Goal: Task Accomplishment & Management: Manage account settings

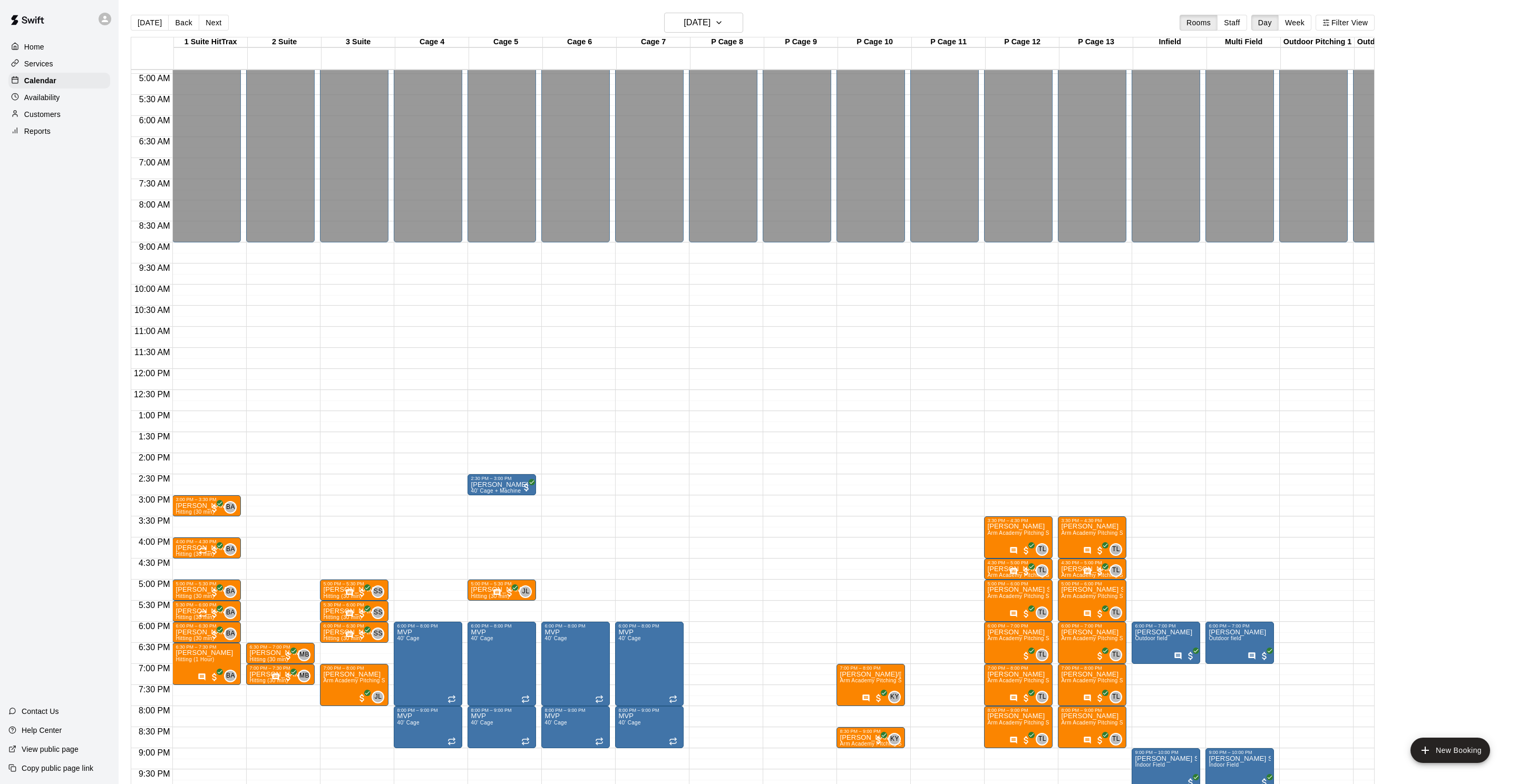
scroll to position [0, 7]
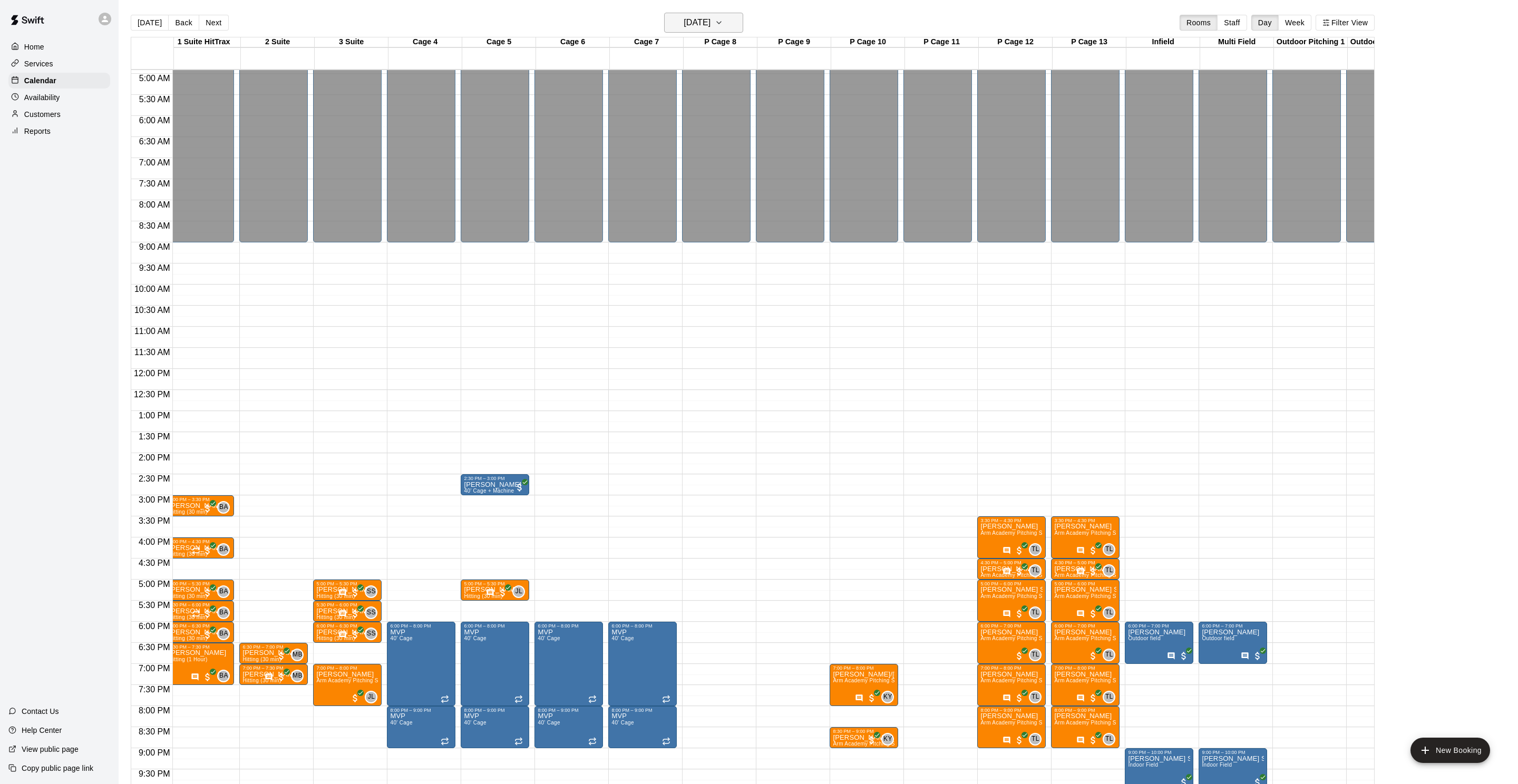
click at [744, 31] on button "[DATE]" at bounding box center [703, 22] width 79 height 20
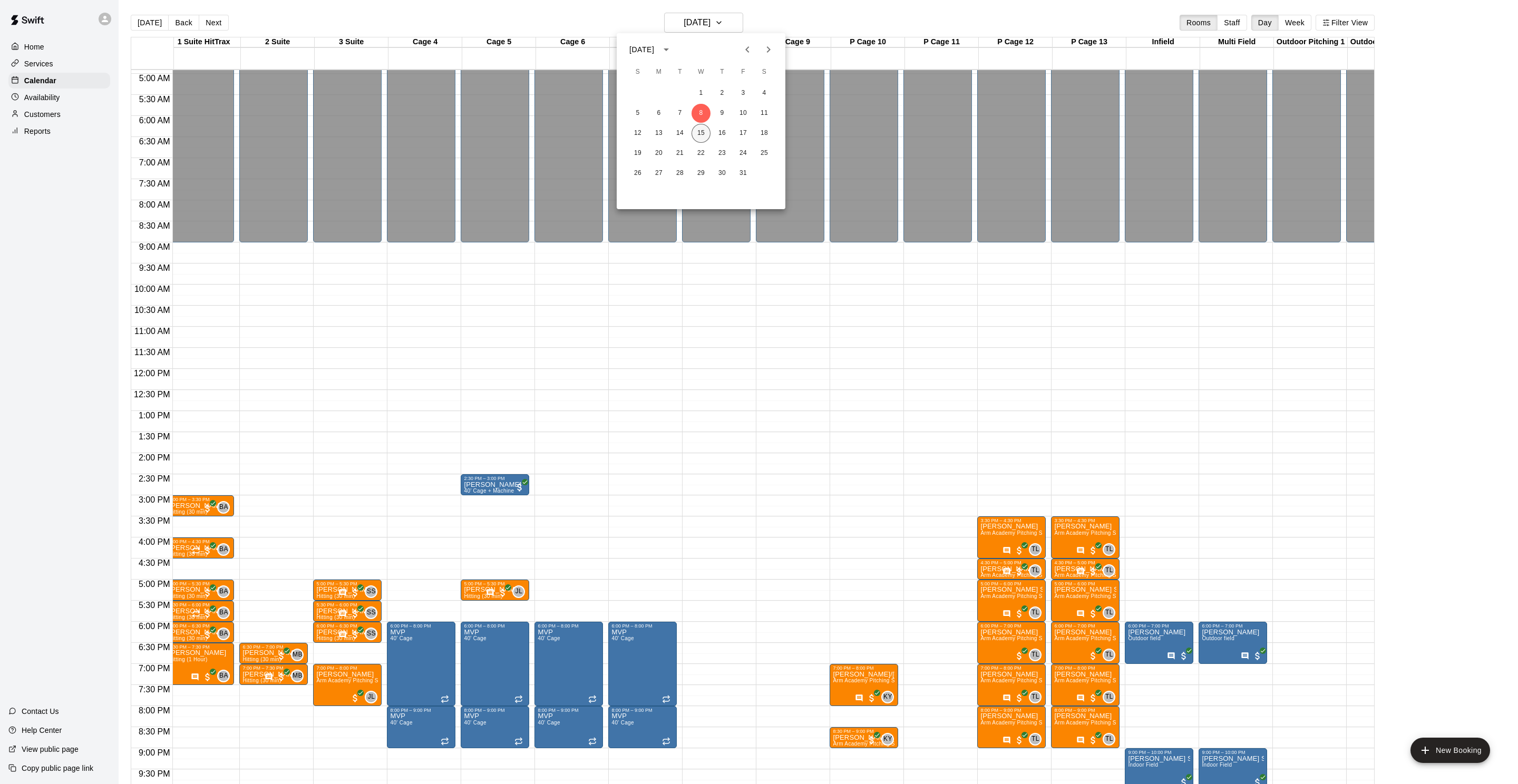
click at [700, 131] on button "15" at bounding box center [700, 133] width 19 height 19
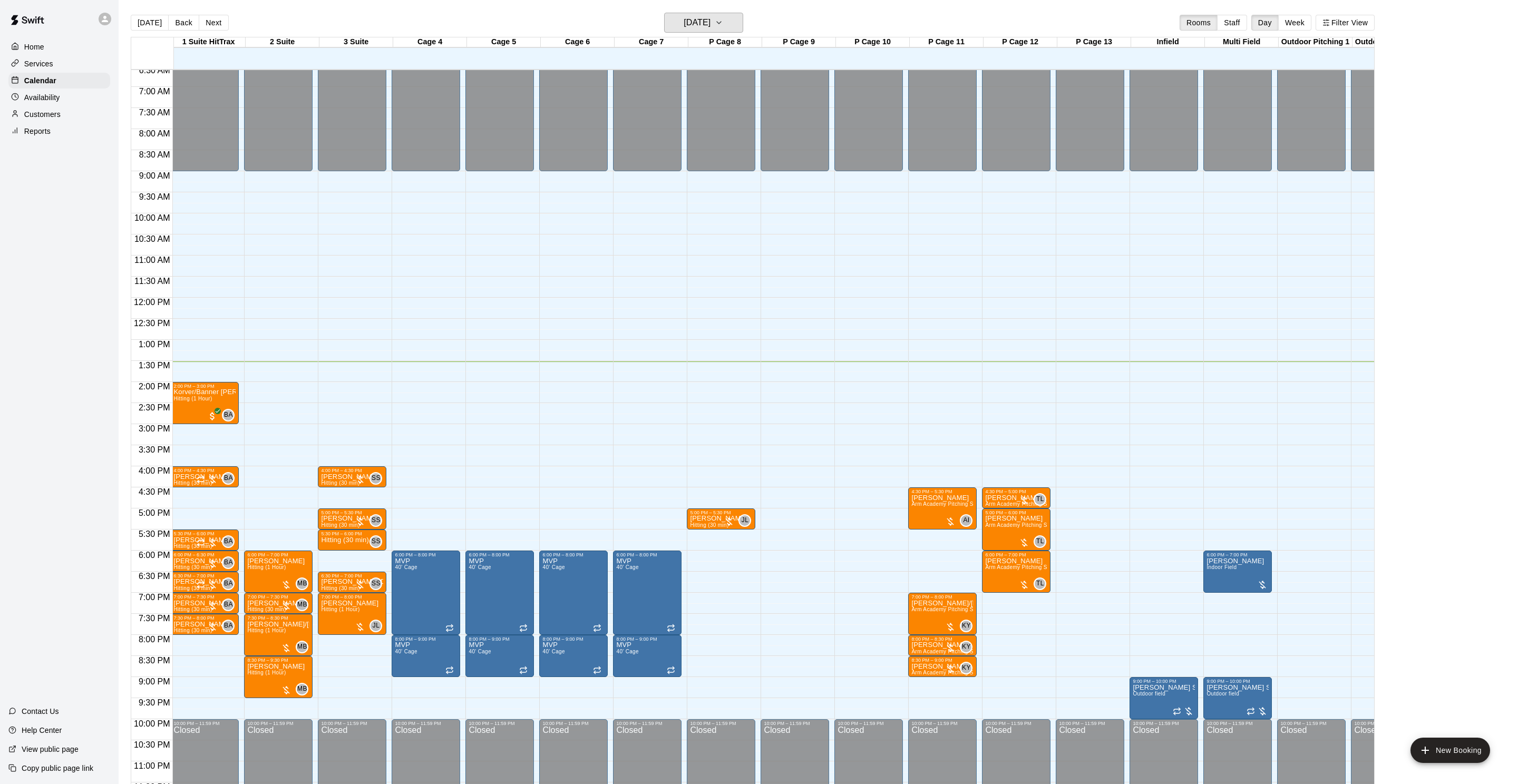
scroll to position [286, 2]
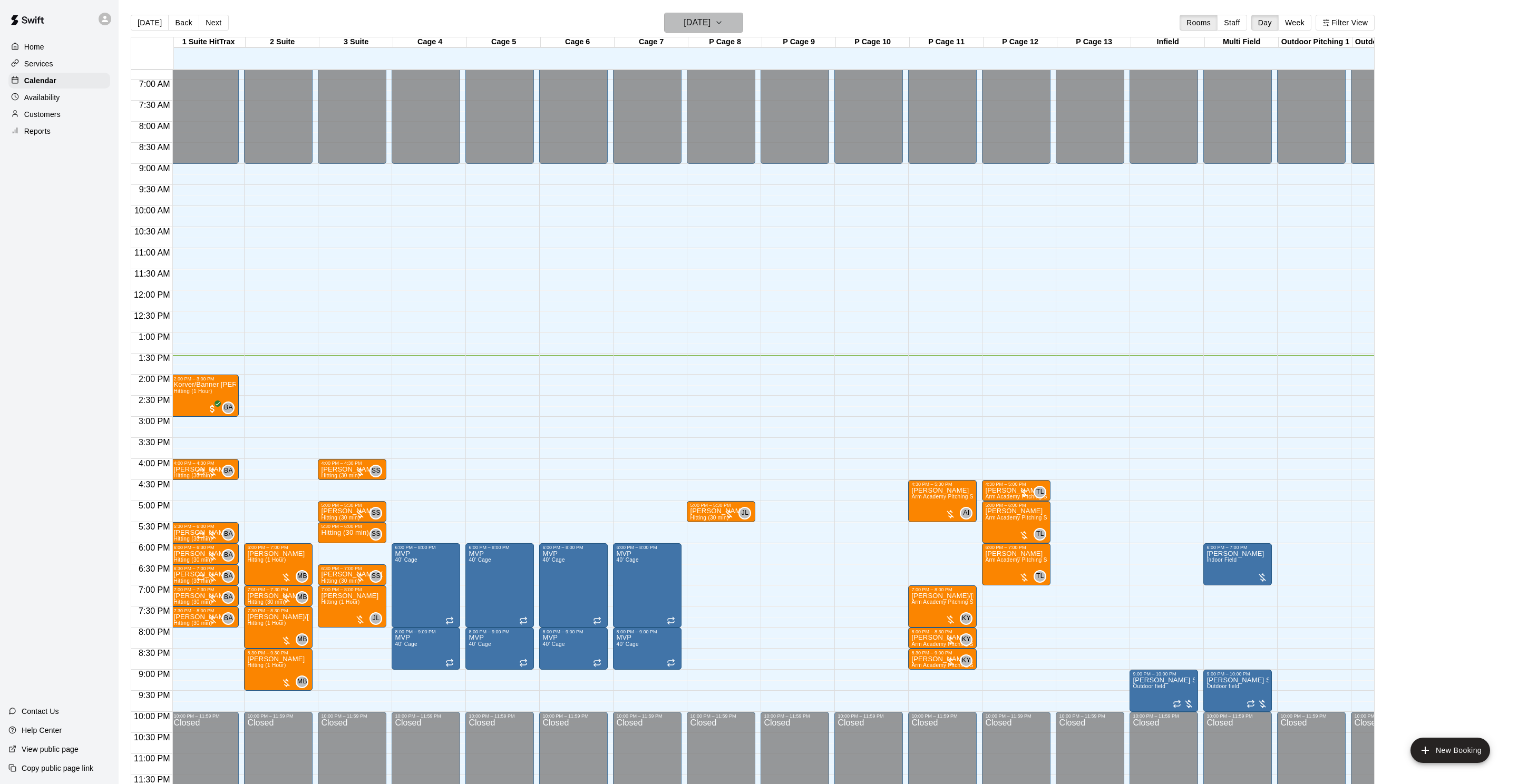
click at [698, 25] on h6 "[DATE]" at bounding box center [697, 22] width 27 height 15
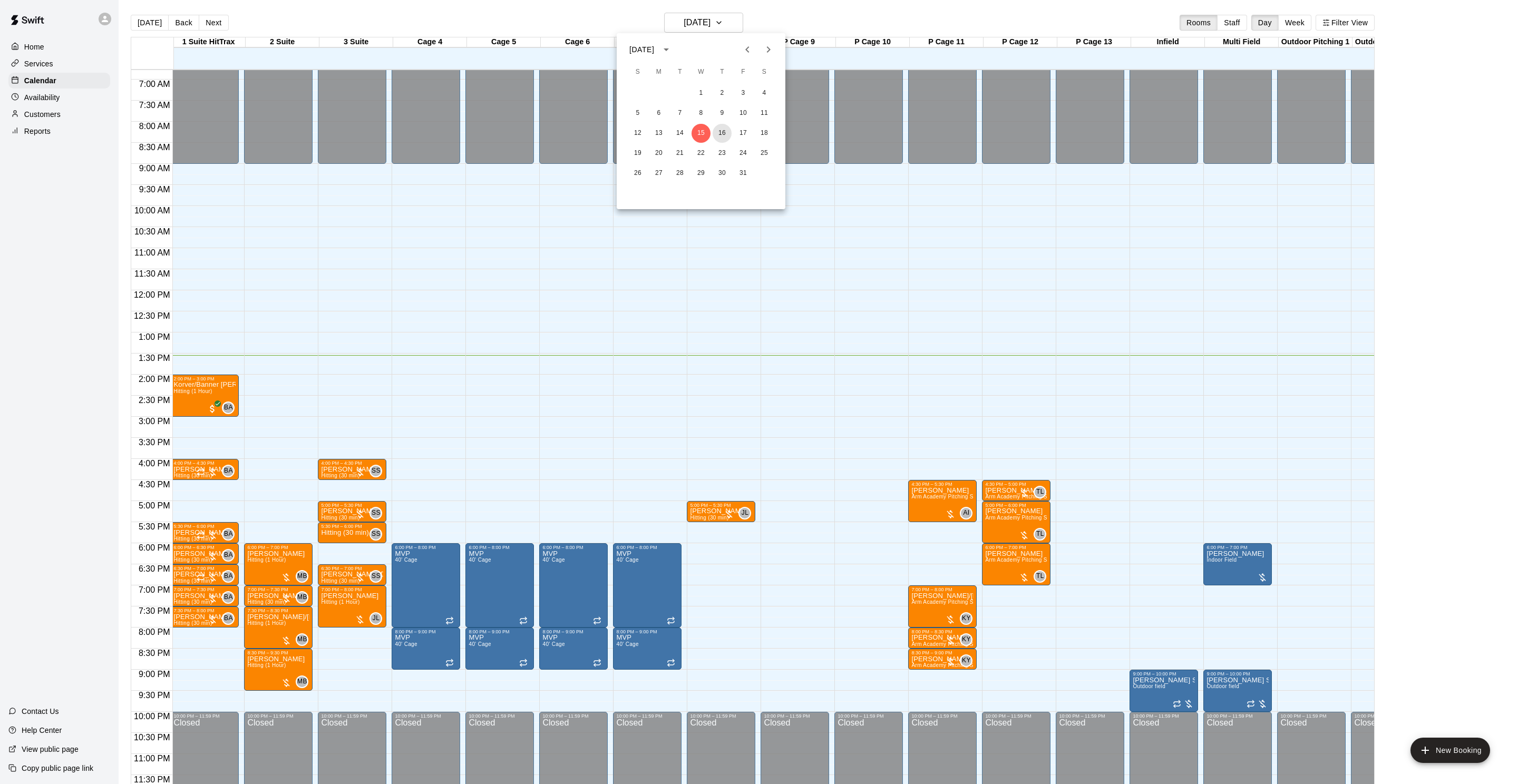
drag, startPoint x: 719, startPoint y: 134, endPoint x: 716, endPoint y: 63, distance: 71.1
click at [718, 134] on button "16" at bounding box center [722, 133] width 19 height 19
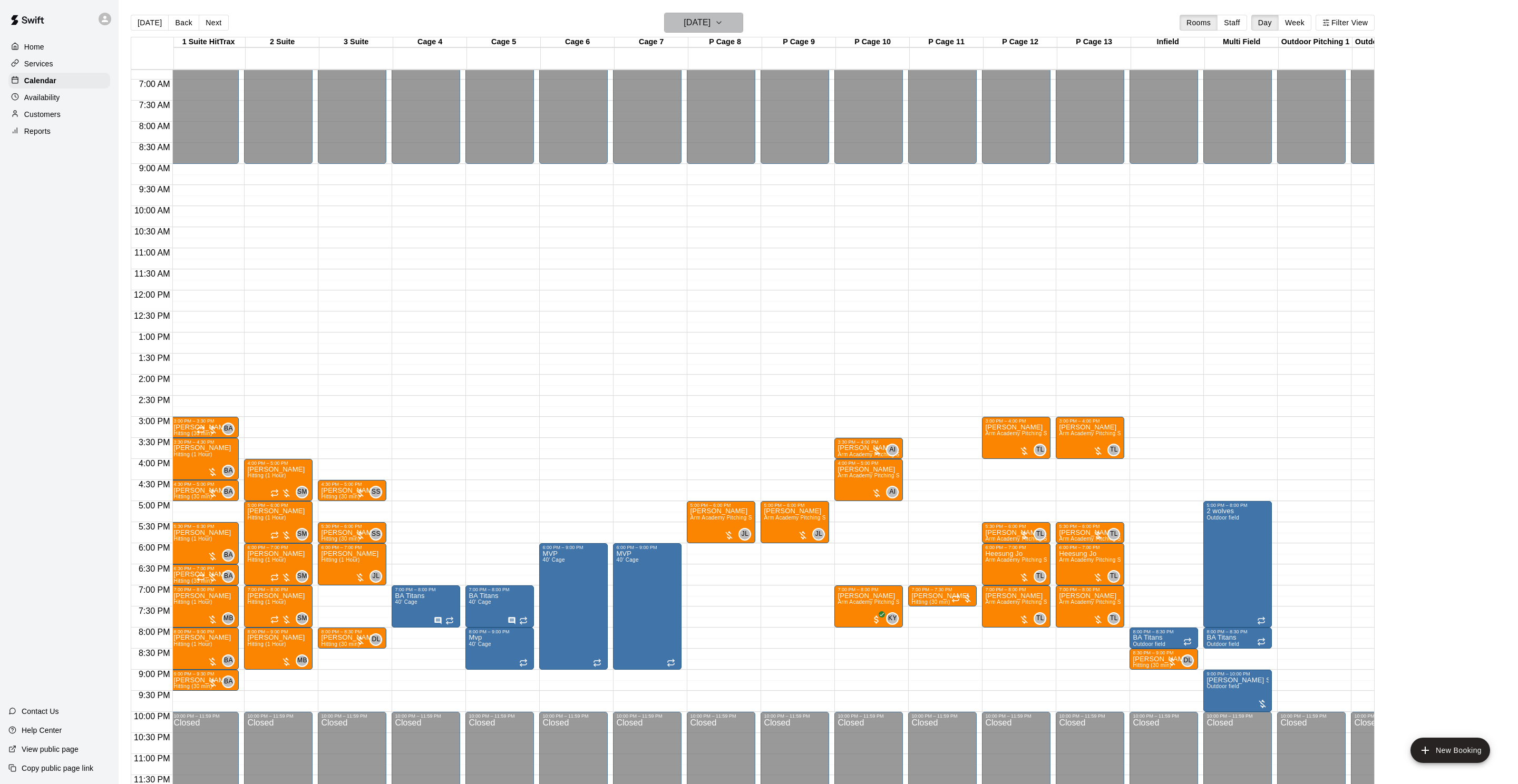
click at [723, 27] on icon "button" at bounding box center [719, 22] width 8 height 12
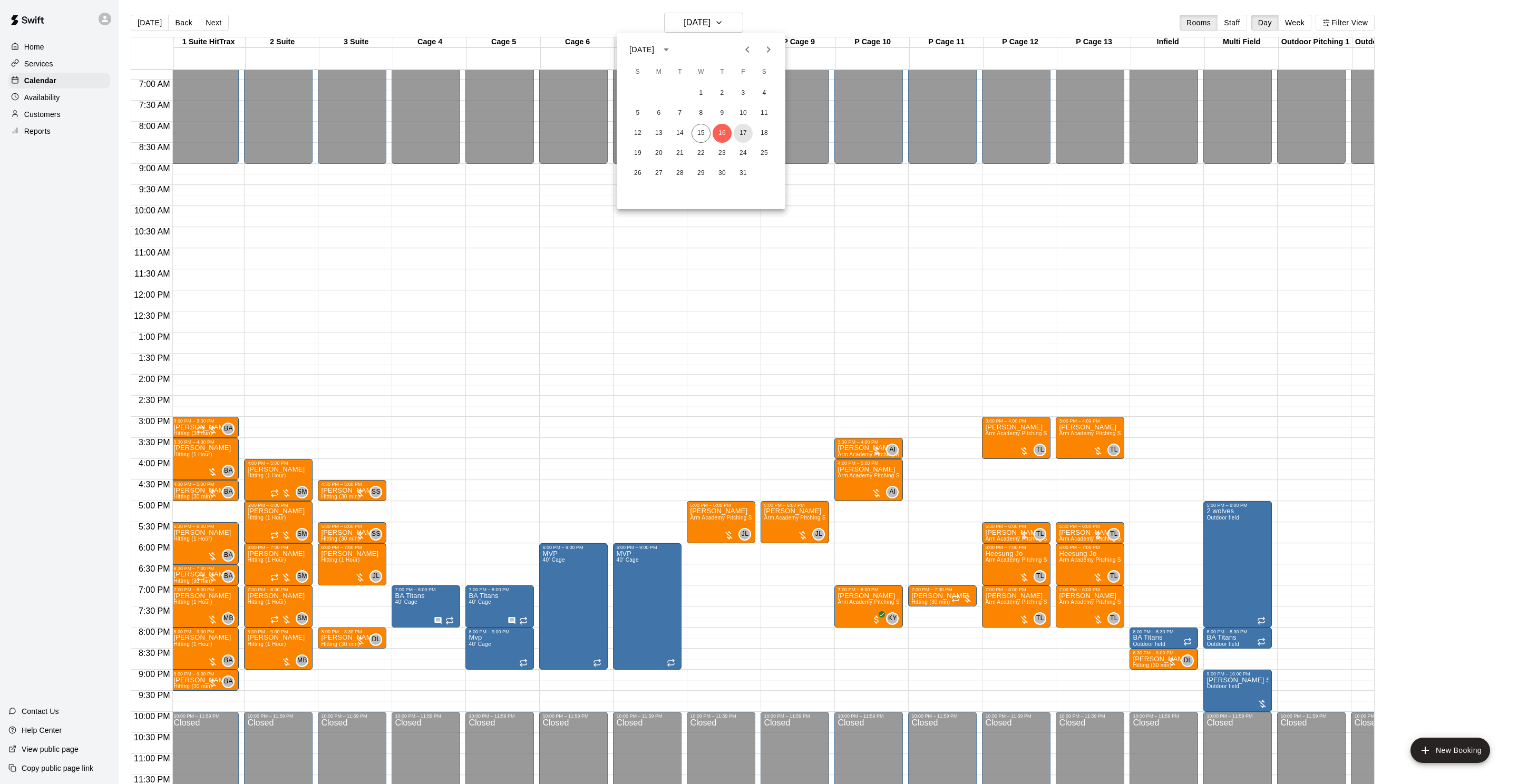
click at [742, 131] on button "17" at bounding box center [743, 133] width 19 height 19
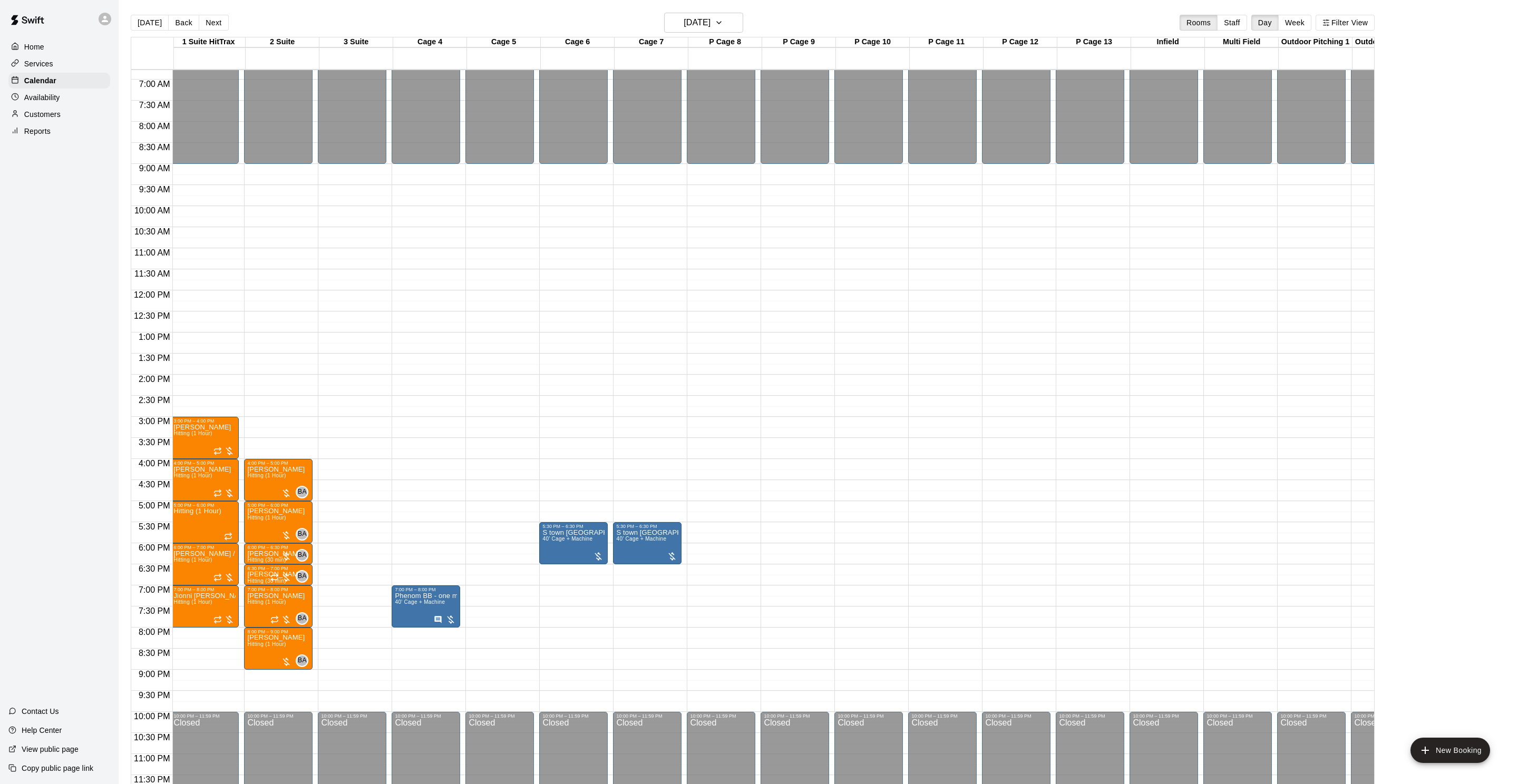
click at [715, 35] on div "[DATE] Back [DATE][DATE] Rooms Staff Day Week Filter View" at bounding box center [753, 24] width 1244 height 24
click at [715, 30] on button "[DATE]" at bounding box center [703, 22] width 79 height 20
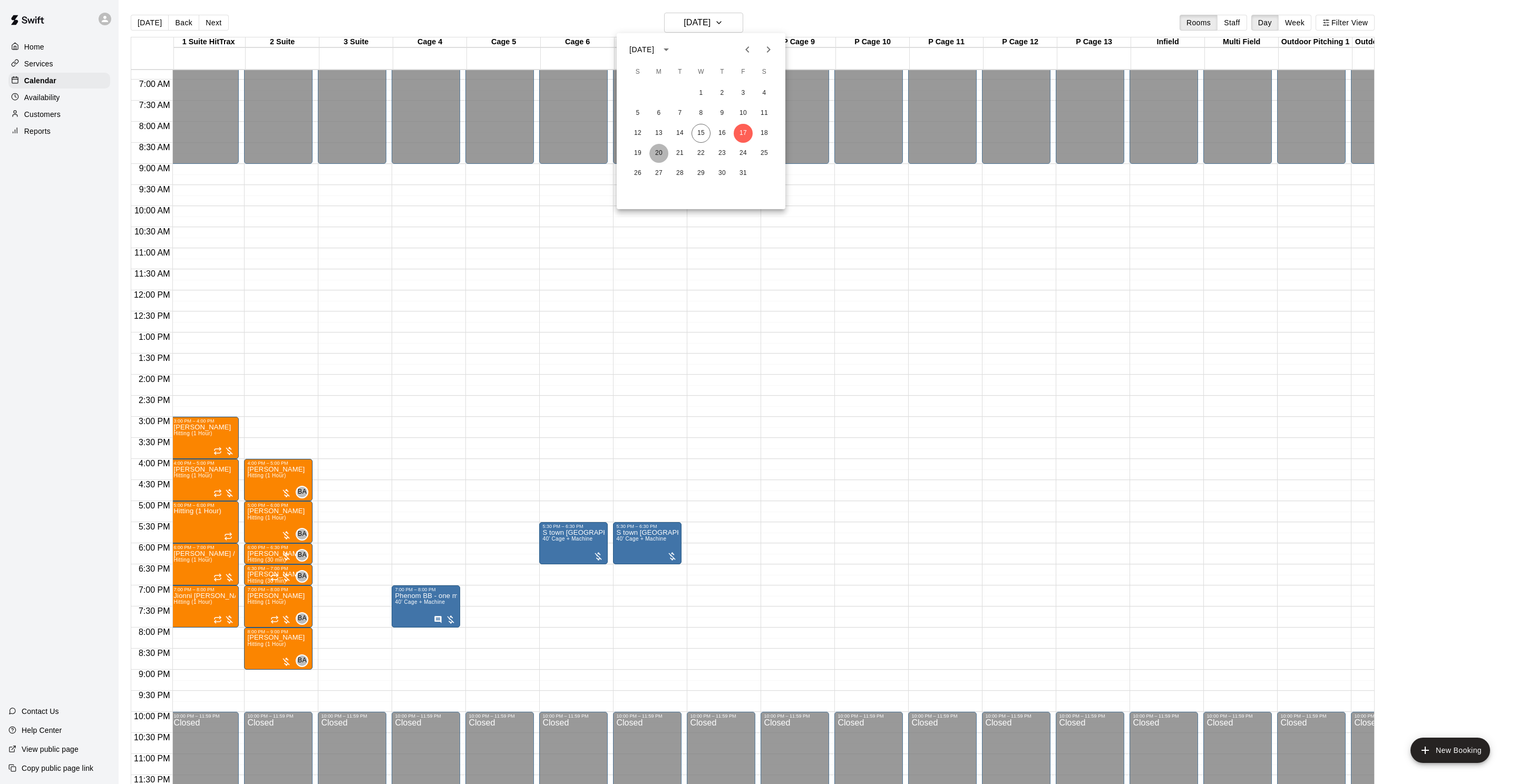
click at [656, 157] on button "20" at bounding box center [659, 153] width 19 height 19
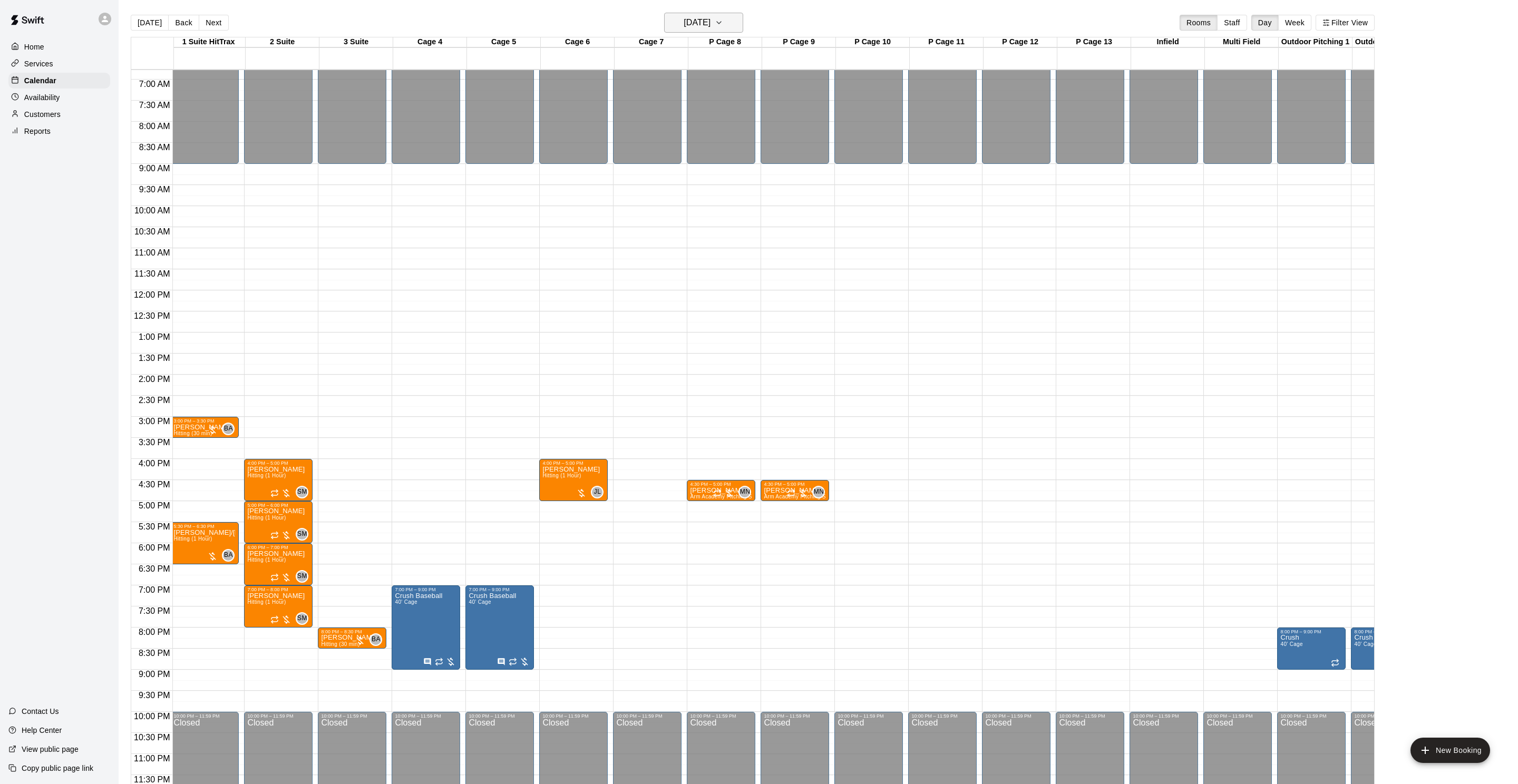
click at [710, 28] on h6 "[DATE]" at bounding box center [697, 22] width 27 height 15
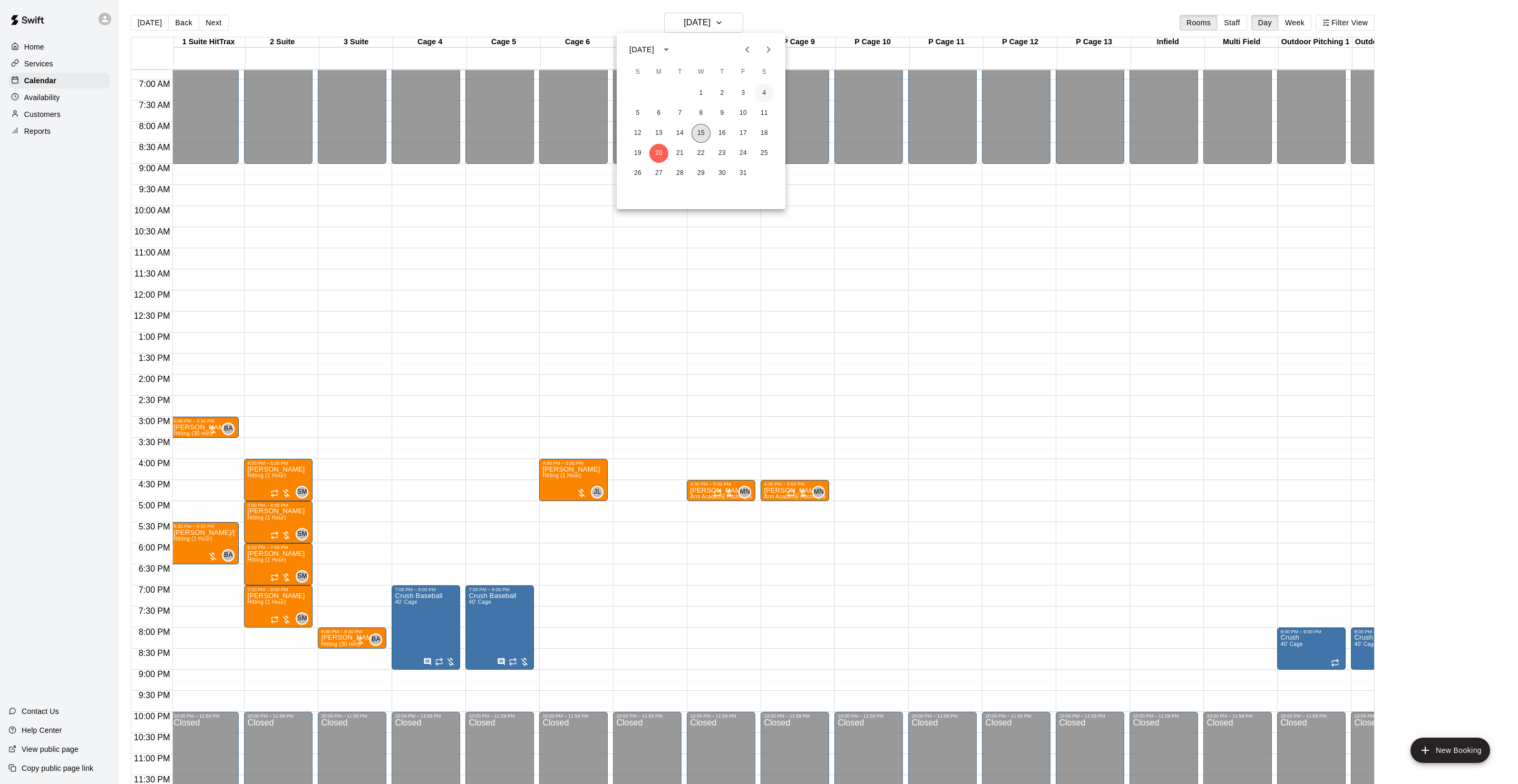
drag, startPoint x: 701, startPoint y: 138, endPoint x: 761, endPoint y: 84, distance: 80.7
click at [701, 138] on button "15" at bounding box center [700, 133] width 19 height 19
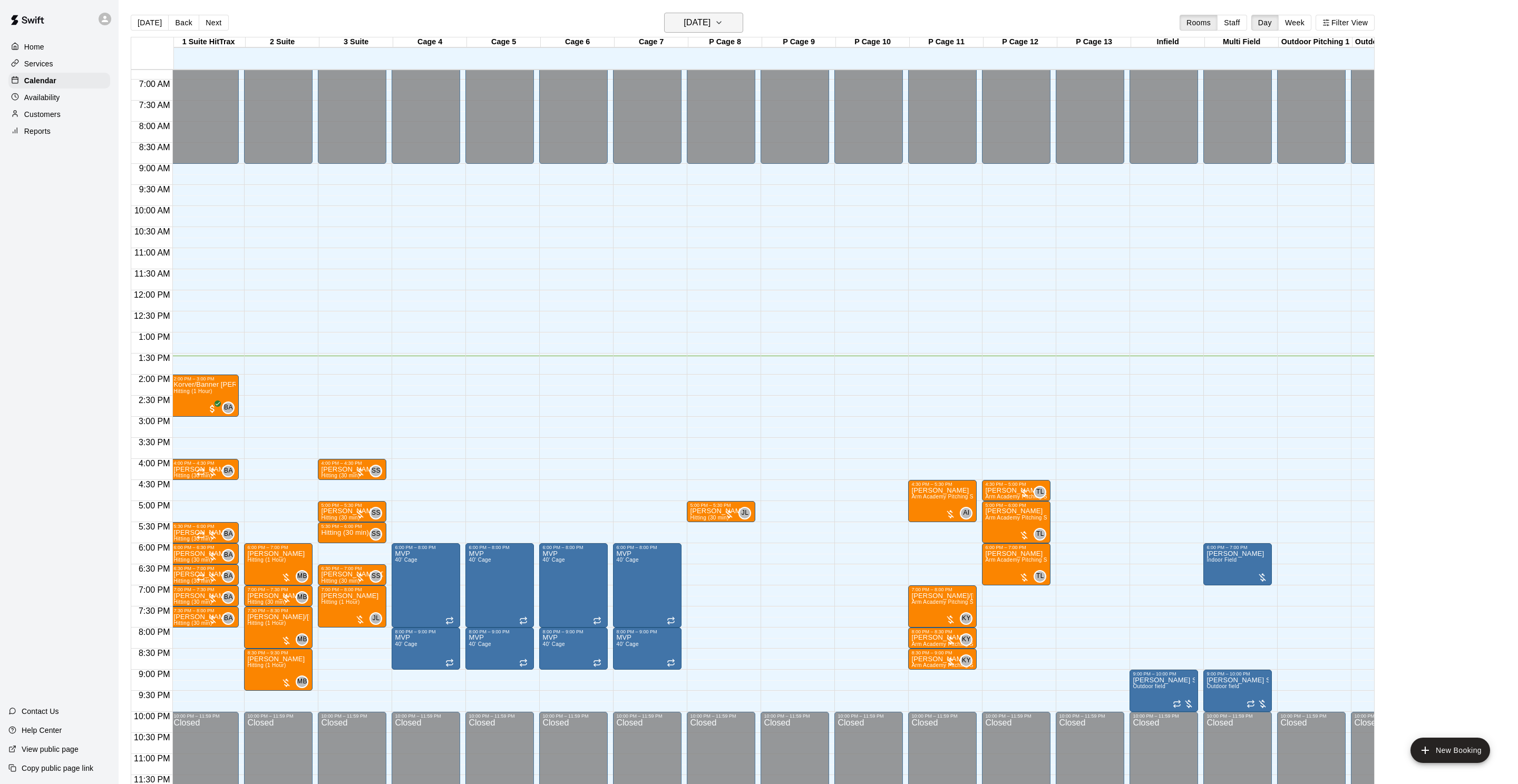
click at [723, 23] on icon "button" at bounding box center [719, 22] width 8 height 12
